Goal: Task Accomplishment & Management: Manage account settings

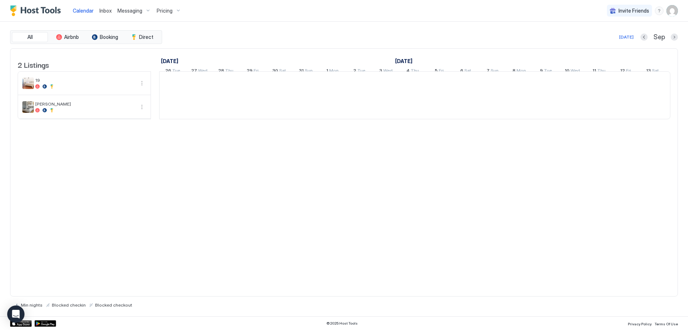
scroll to position [0, 400]
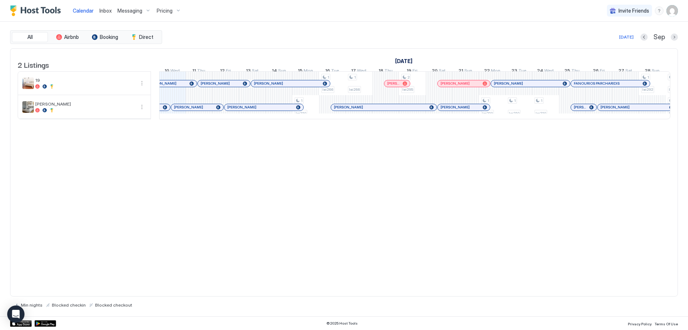
click at [164, 13] on span "Pricing" at bounding box center [165, 11] width 16 height 6
click at [158, 76] on div at bounding box center [158, 76] width 4 height 4
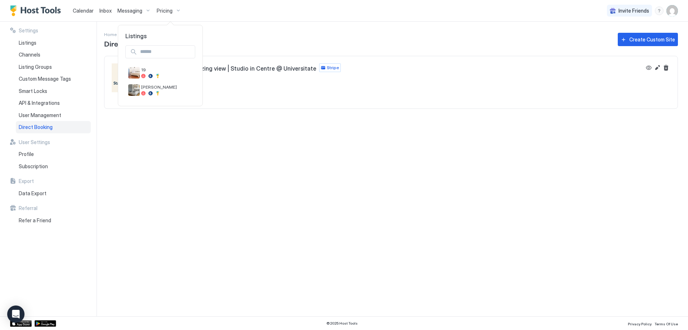
click at [32, 48] on div at bounding box center [344, 165] width 688 height 330
click at [33, 44] on span "Listings" at bounding box center [28, 43] width 18 height 6
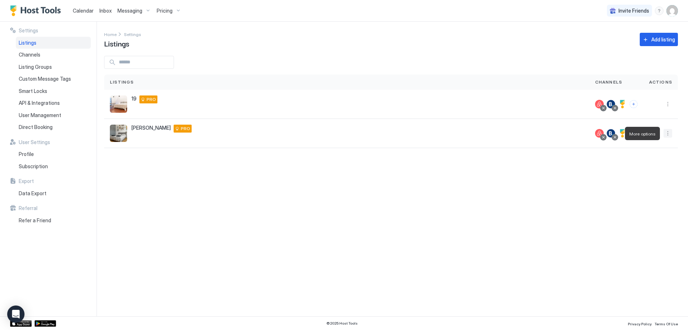
click at [668, 133] on button "More options" at bounding box center [668, 133] width 9 height 9
click at [642, 167] on span "Listing Settings" at bounding box center [651, 166] width 32 height 5
click at [667, 106] on button "More options" at bounding box center [668, 104] width 9 height 9
click at [651, 137] on span "Listing Settings" at bounding box center [651, 137] width 32 height 5
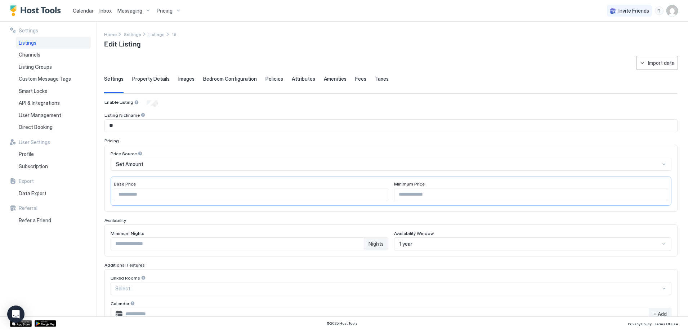
click at [161, 9] on span "Pricing" at bounding box center [165, 11] width 16 height 6
click at [163, 67] on span "19" at bounding box center [166, 69] width 51 height 5
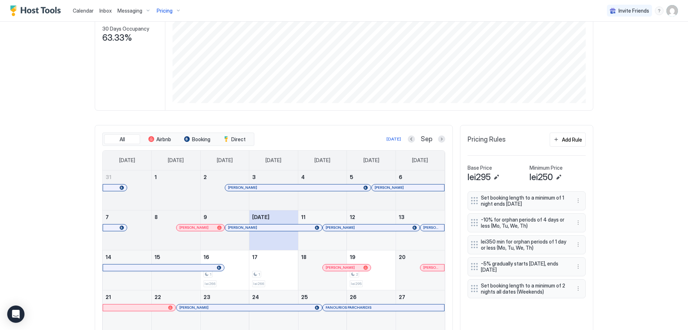
scroll to position [132, 0]
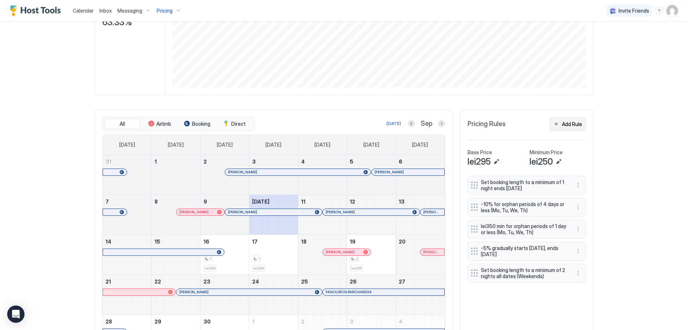
click at [578, 123] on div "Add Rule" at bounding box center [572, 124] width 20 height 8
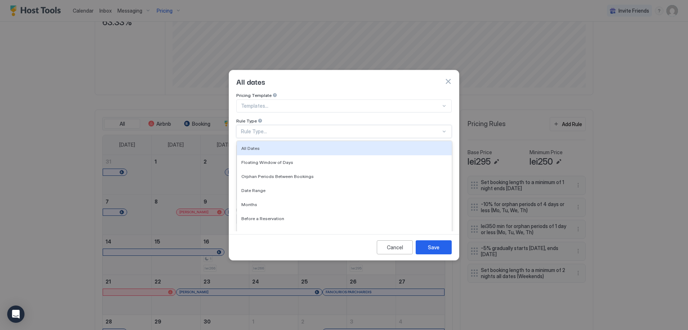
click at [298, 130] on div "Rule Type..." at bounding box center [343, 131] width 215 height 13
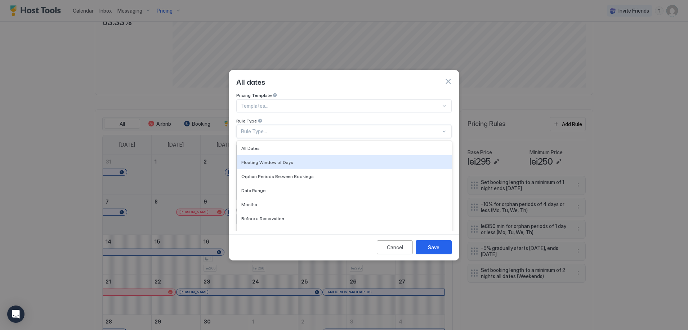
click at [446, 78] on button "button" at bounding box center [447, 81] width 7 height 7
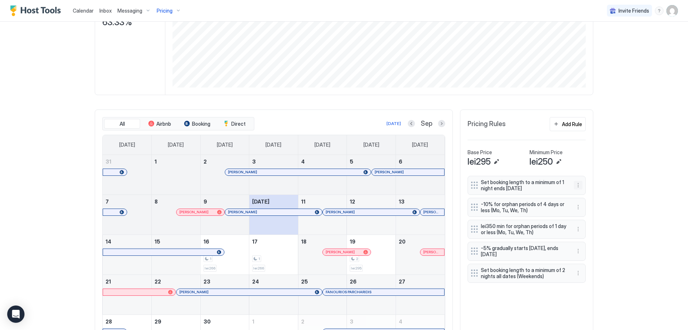
click at [574, 187] on button "More options" at bounding box center [578, 185] width 9 height 9
click at [578, 193] on div "Edit" at bounding box center [583, 195] width 16 height 5
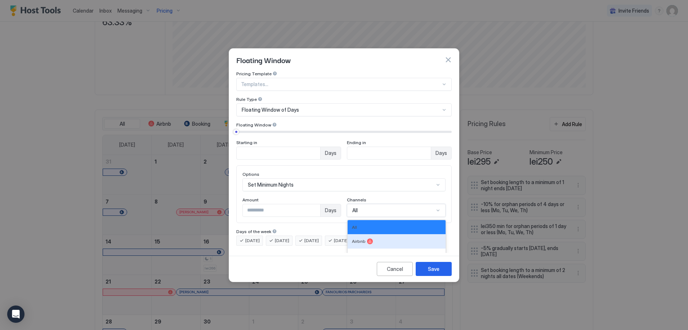
click at [389, 205] on div "5 results available. Use Up and Down to choose options, press Enter to select t…" at bounding box center [396, 210] width 99 height 13
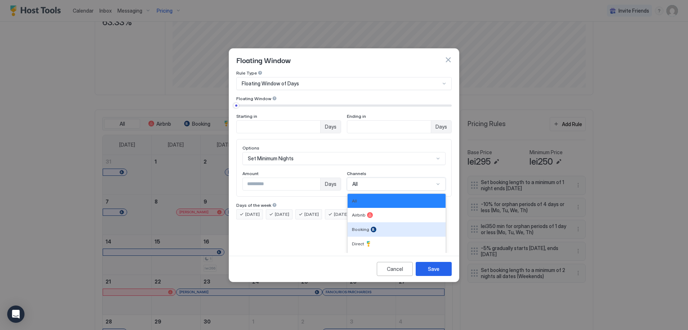
click at [381, 227] on div "Booking" at bounding box center [396, 230] width 89 height 6
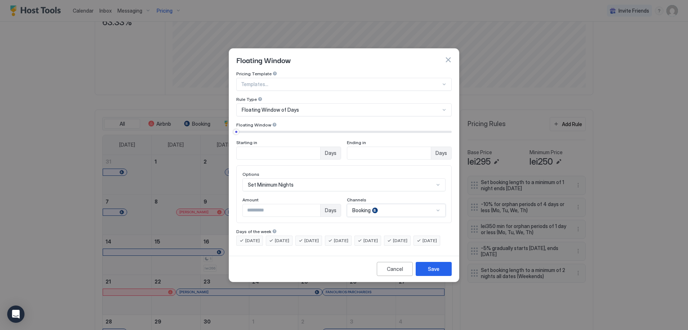
click at [385, 204] on div "option Booking, selected. Booking" at bounding box center [396, 210] width 99 height 13
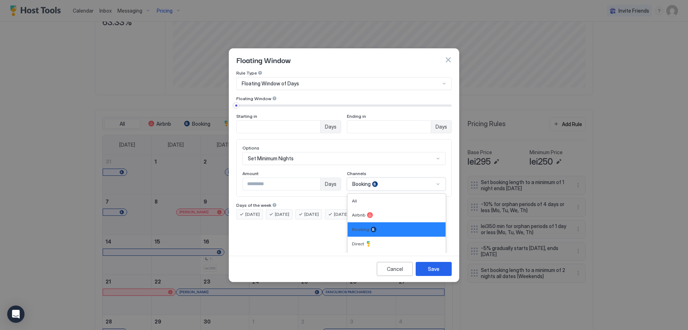
click at [376, 227] on div "Booking" at bounding box center [396, 230] width 89 height 6
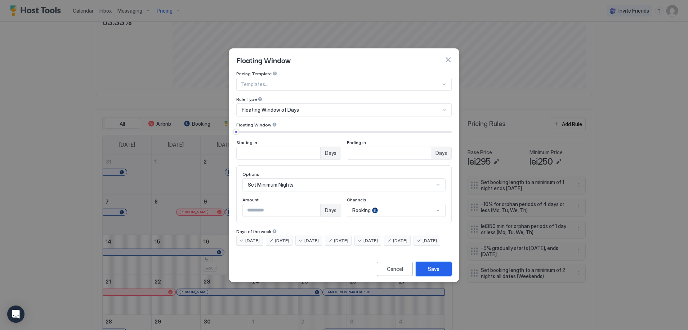
click at [429, 273] on div "Save" at bounding box center [434, 269] width 12 height 8
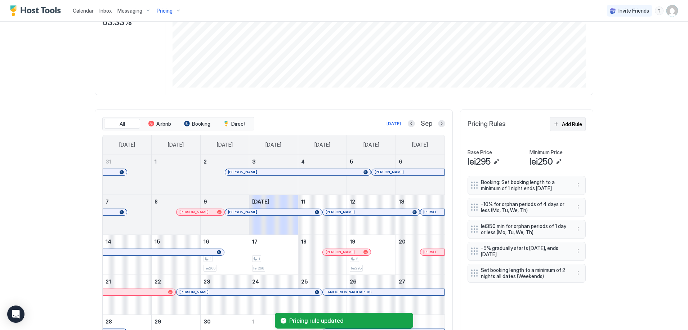
click at [571, 128] on button "Add Rule" at bounding box center [568, 124] width 36 height 14
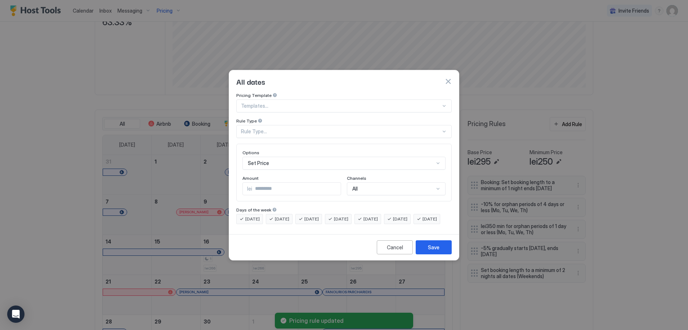
click at [289, 128] on div "Rule Type..." at bounding box center [341, 131] width 200 height 6
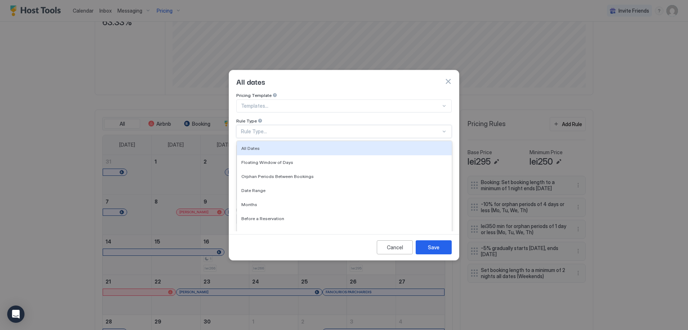
click at [275, 103] on div at bounding box center [341, 106] width 200 height 6
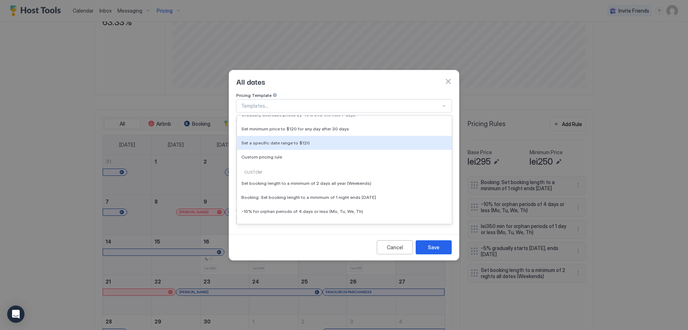
scroll to position [48, 0]
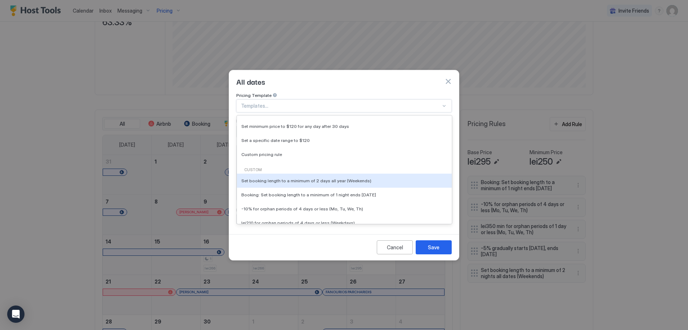
click at [300, 178] on span "Set booking length to a minimum of 2 days all year (Weekends)" at bounding box center [306, 180] width 130 height 5
type input "*"
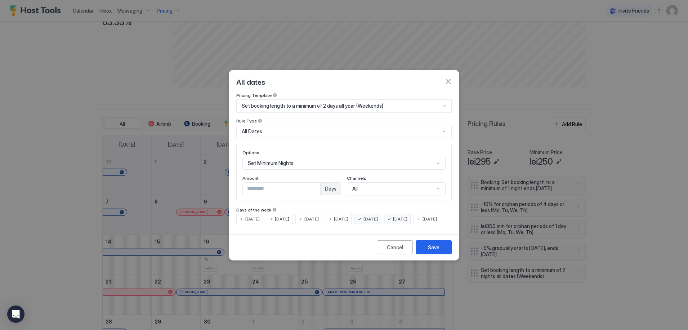
click at [378, 182] on div "All" at bounding box center [396, 188] width 99 height 13
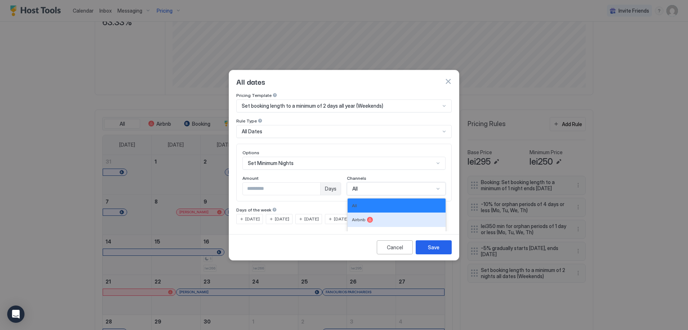
scroll to position [26, 0]
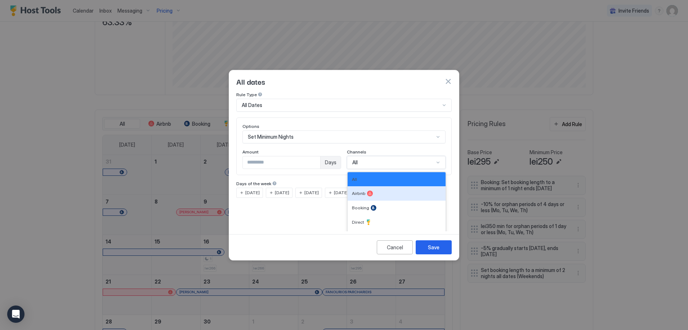
click at [375, 191] on div "Airbnb" at bounding box center [396, 194] width 89 height 6
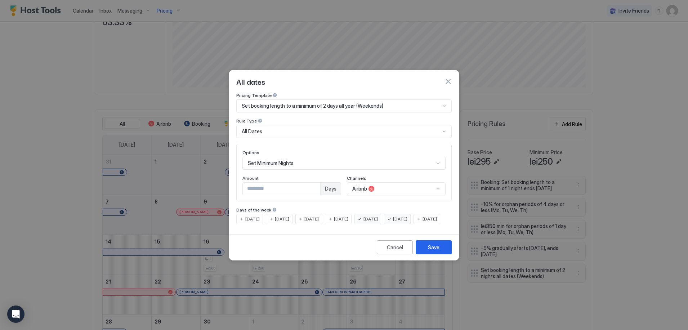
click at [255, 216] on span "[DATE]" at bounding box center [252, 219] width 14 height 6
click at [286, 216] on span "[DATE]" at bounding box center [282, 219] width 14 height 6
click at [317, 216] on span "[DATE]" at bounding box center [311, 219] width 14 height 6
click at [348, 216] on span "[DATE]" at bounding box center [341, 219] width 14 height 6
click at [423, 222] on span "[DATE]" at bounding box center [430, 219] width 14 height 6
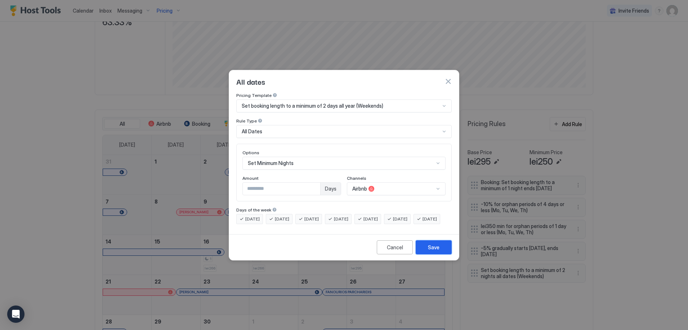
click at [431, 251] on div "Save" at bounding box center [434, 248] width 12 height 8
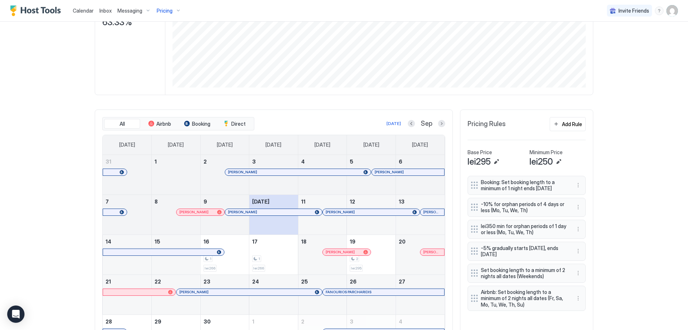
click at [468, 293] on div "Airbnb: Set booking length to a minimum of 2 nights all dates (Fr, Sa, Mo, Tu, …" at bounding box center [527, 299] width 118 height 26
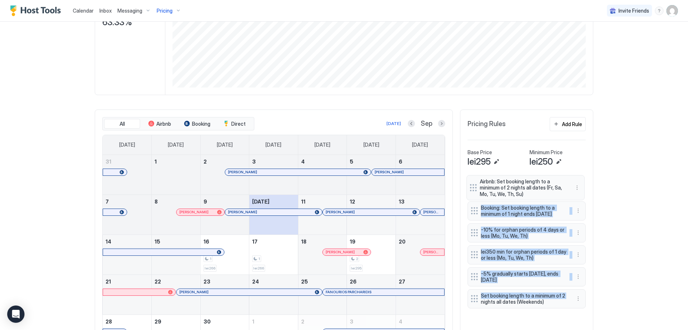
drag, startPoint x: 472, startPoint y: 298, endPoint x: 473, endPoint y: 188, distance: 110.6
click at [473, 188] on div "Booking: Set booking length to a minimum of 1 night ends [DATE] -10% for orphan…" at bounding box center [527, 243] width 118 height 135
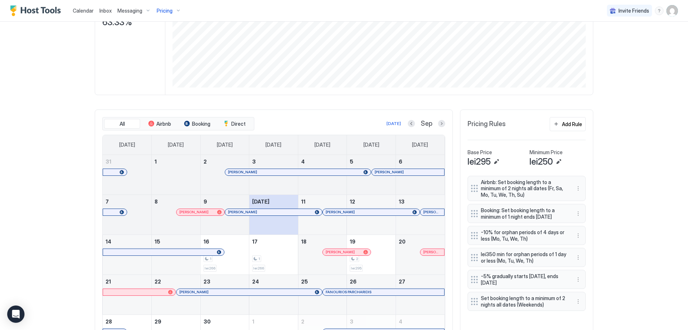
click at [635, 211] on div "Calendar Inbox Messaging Pricing Invite Friends AG Home Pricing 19 Synced less …" at bounding box center [344, 165] width 688 height 330
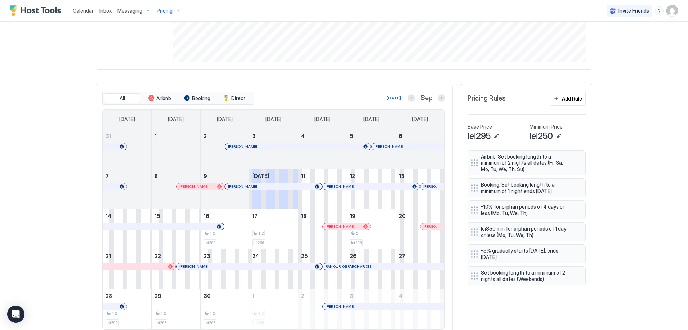
scroll to position [185, 0]
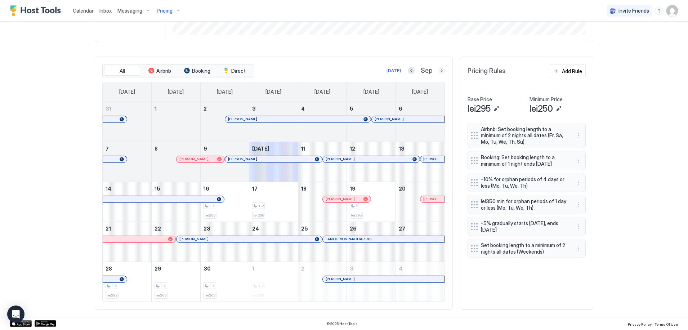
click at [440, 69] on button "Next month" at bounding box center [441, 70] width 7 height 7
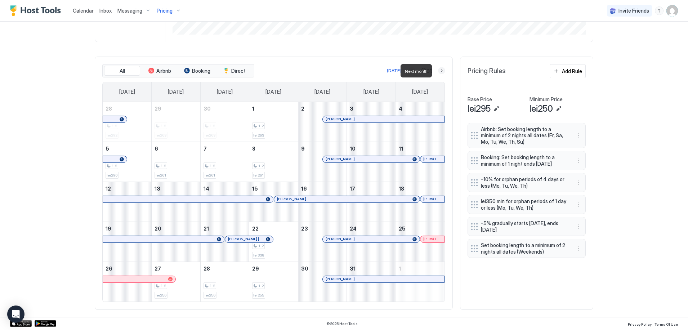
click at [440, 69] on button "Next month" at bounding box center [441, 70] width 7 height 7
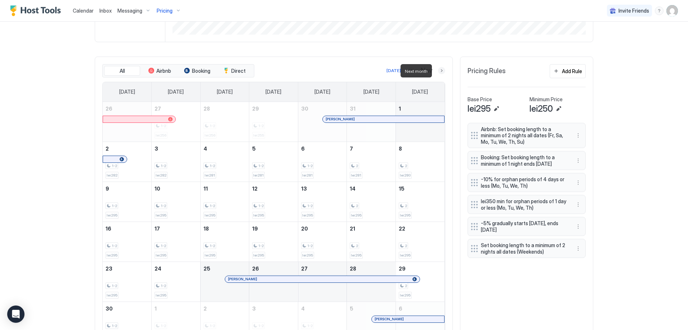
click at [440, 69] on button "Next month" at bounding box center [441, 70] width 7 height 7
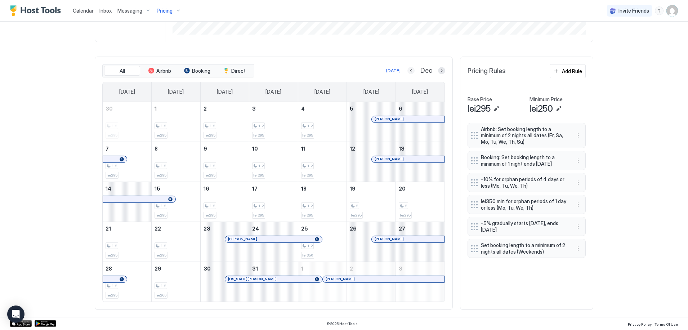
click at [408, 72] on button "Previous month" at bounding box center [410, 70] width 7 height 7
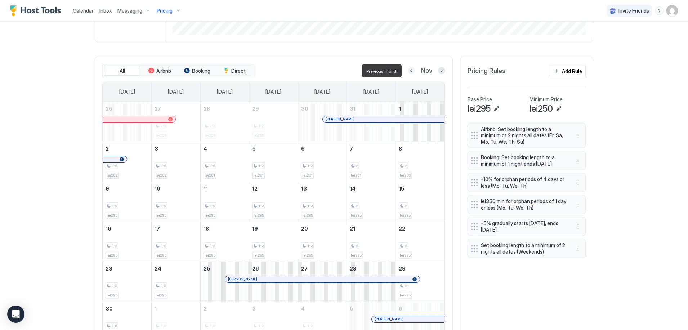
click at [408, 72] on button "Previous month" at bounding box center [411, 70] width 7 height 7
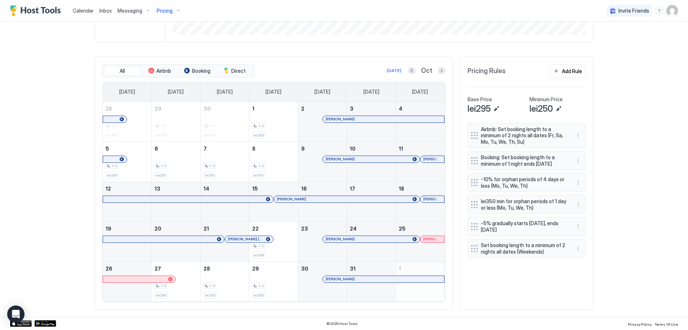
click at [603, 175] on div "Calendar Inbox Messaging Pricing Invite Friends AG Home Pricing 19 Synced half …" at bounding box center [344, 165] width 688 height 330
click at [166, 11] on span "Pricing" at bounding box center [165, 11] width 16 height 6
click at [164, 91] on div at bounding box center [166, 93] width 51 height 4
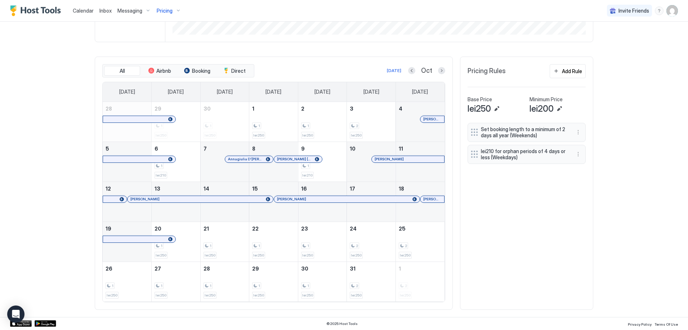
click at [276, 159] on div at bounding box center [279, 159] width 6 height 6
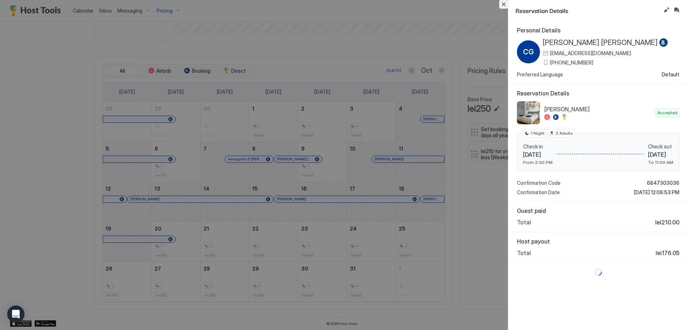
click at [505, 5] on button "Close" at bounding box center [503, 4] width 9 height 9
